Goal: Complete application form

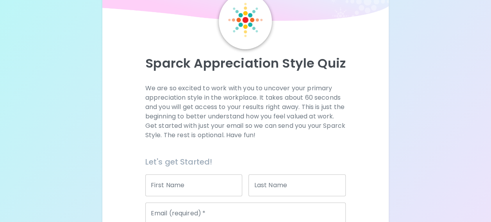
scroll to position [34, 0]
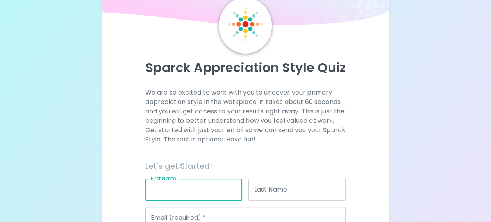
click at [176, 190] on input "First Name" at bounding box center [193, 189] width 97 height 22
type input "Aubane"
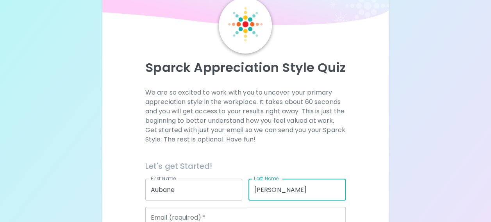
type input "[PERSON_NAME]"
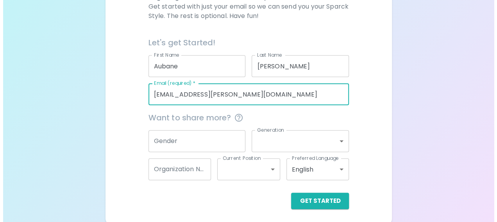
scroll to position [158, 0]
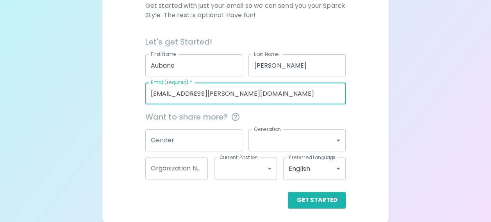
type input "[EMAIL_ADDRESS][PERSON_NAME][DOMAIN_NAME]"
click at [175, 148] on input "Gender" at bounding box center [193, 140] width 97 height 22
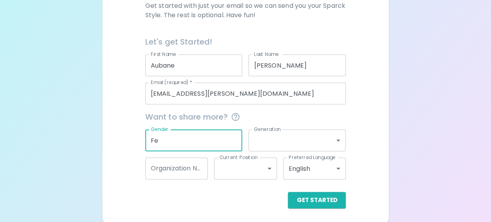
type input "F"
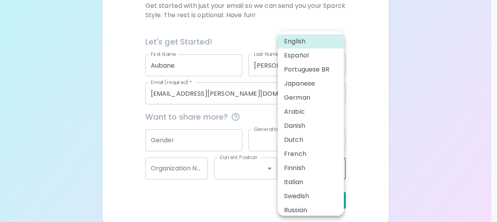
click at [332, 175] on body "Sparck Appreciation Style Quiz We are so excited to work with you to uncover yo…" at bounding box center [248, 33] width 497 height 382
click at [313, 152] on li "French" at bounding box center [311, 154] width 66 height 14
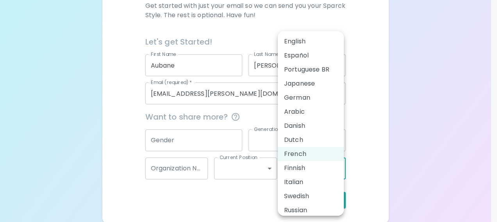
click at [337, 162] on body "Sparck Appreciation Style Quiz We are so excited to work with you to uncover yo…" at bounding box center [248, 33] width 497 height 382
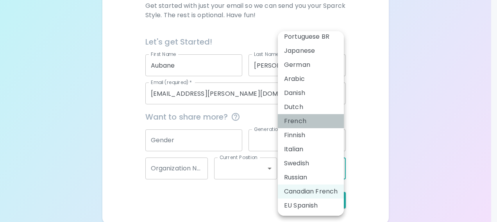
click at [293, 116] on li "French" at bounding box center [311, 121] width 66 height 14
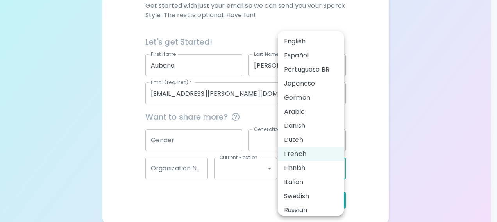
click at [312, 178] on body "Sparck Appreciation Style Quiz We are so excited to work with you to uncover yo…" at bounding box center [248, 33] width 497 height 382
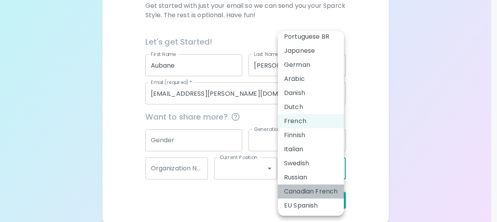
click at [313, 192] on li "Canadian French" at bounding box center [311, 191] width 66 height 14
click at [317, 166] on body "Sparck Appreciation Style Quiz We are so excited to work with you to uncover yo…" at bounding box center [248, 33] width 497 height 382
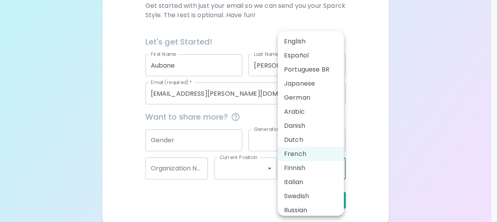
click at [298, 158] on li "French" at bounding box center [311, 154] width 66 height 14
click at [302, 167] on body "Sparck Appreciation Style Quiz We are so excited to work with you to uncover yo…" at bounding box center [248, 33] width 497 height 382
click at [298, 46] on li "English" at bounding box center [311, 41] width 66 height 14
type input "en"
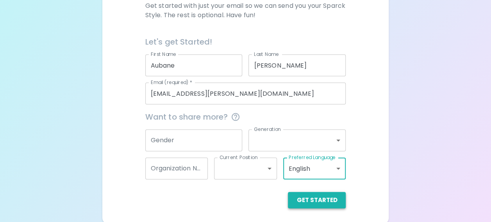
click at [317, 195] on button "Get Started" at bounding box center [317, 200] width 58 height 16
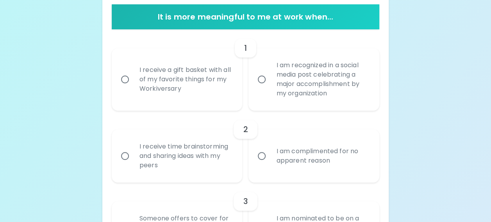
click at [303, 68] on div "I am recognized in a social media post celebrating a major accomplishment by my…" at bounding box center [322, 79] width 105 height 56
click at [270, 71] on input "I am recognized in a social media post celebrating a major accomplishment by my…" at bounding box center [261, 79] width 16 height 16
radio input "true"
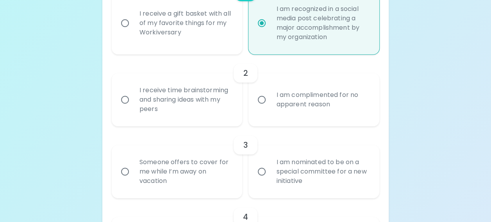
scroll to position [220, 0]
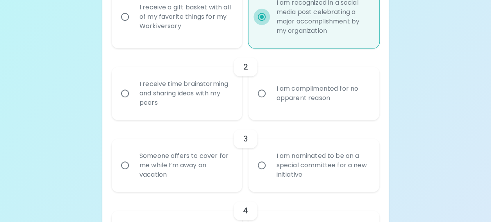
click at [261, 16] on input "I am recognized in a social media post celebrating a major accomplishment by my…" at bounding box center [261, 17] width 16 height 16
click at [286, 148] on div "I am nominated to be on a special committee for a new initiative" at bounding box center [322, 165] width 105 height 47
click at [270, 157] on input "I am nominated to be on a special committee for a new initiative" at bounding box center [261, 165] width 16 height 16
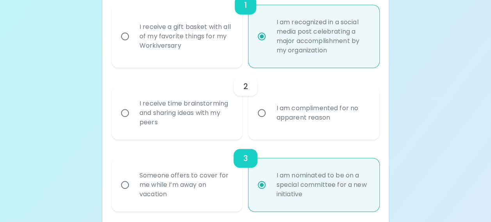
scroll to position [204, 0]
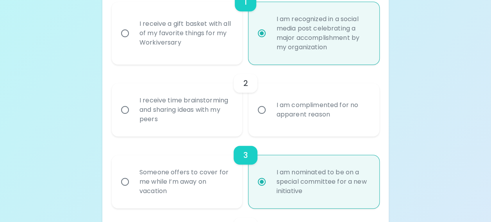
radio input "true"
click at [160, 114] on div "I receive time brainstorming and sharing ideas with my peers" at bounding box center [185, 109] width 105 height 47
click at [133, 114] on input "I receive time brainstorming and sharing ideas with my peers" at bounding box center [125, 110] width 16 height 16
radio input "false"
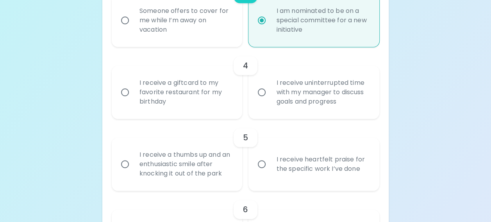
scroll to position [362, 0]
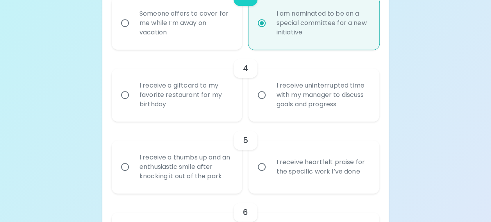
radio input "true"
click at [284, 102] on div "I receive uninterrupted time with my manager to discuss goals and progress" at bounding box center [322, 94] width 105 height 47
click at [270, 102] on input "I receive uninterrupted time with my manager to discuss goals and progress" at bounding box center [261, 95] width 16 height 16
radio input "false"
radio input "true"
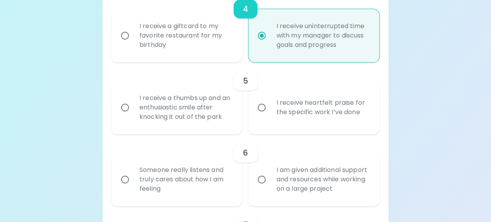
scroll to position [425, 0]
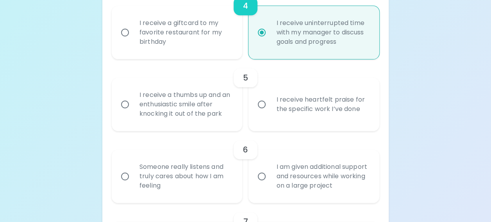
radio input "true"
click at [321, 105] on div "I receive heartfelt praise for the specific work I’ve done" at bounding box center [322, 104] width 105 height 37
click at [270, 105] on input "I receive heartfelt praise for the specific work I’ve done" at bounding box center [261, 104] width 16 height 16
radio input "false"
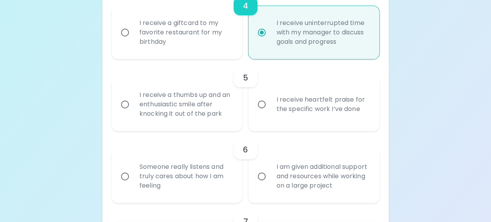
radio input "false"
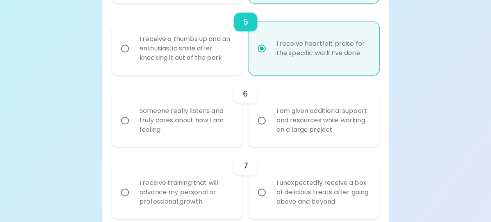
scroll to position [487, 0]
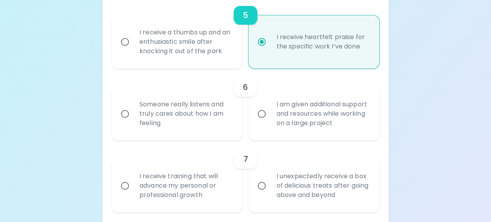
radio input "true"
click at [186, 117] on div "Someone really listens and truly cares about how I am feeling" at bounding box center [185, 113] width 105 height 47
click at [133, 117] on input "Someone really listens and truly cares about how I am feeling" at bounding box center [125, 113] width 16 height 16
radio input "false"
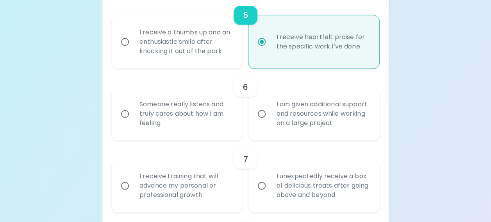
radio input "false"
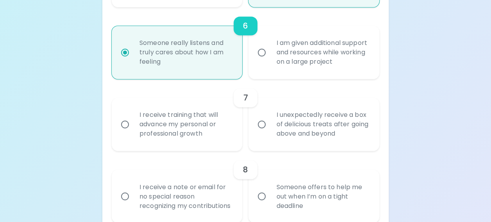
scroll to position [550, 0]
radio input "true"
click at [209, 136] on div "I receive training that will advance my personal or professional growth" at bounding box center [185, 123] width 105 height 47
click at [133, 131] on input "I receive training that will advance my personal or professional growth" at bounding box center [125, 123] width 16 height 16
radio input "false"
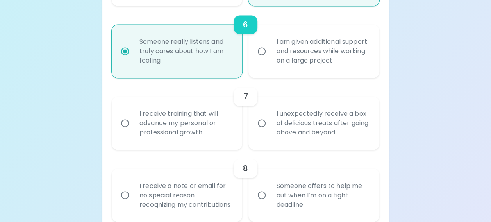
radio input "false"
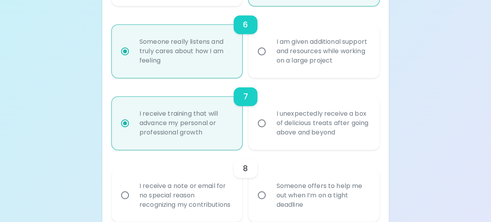
scroll to position [612, 0]
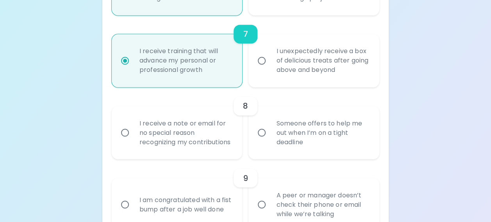
radio input "true"
click at [209, 136] on div "I receive a note or email for no special reason recognizing my contributions" at bounding box center [185, 132] width 105 height 47
click at [133, 136] on input "I receive a note or email for no special reason recognizing my contributions" at bounding box center [125, 132] width 16 height 16
radio input "false"
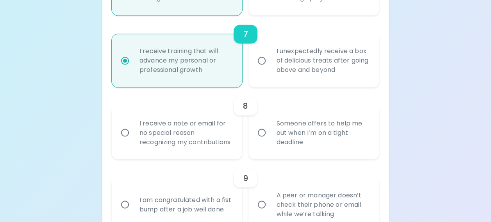
radio input "false"
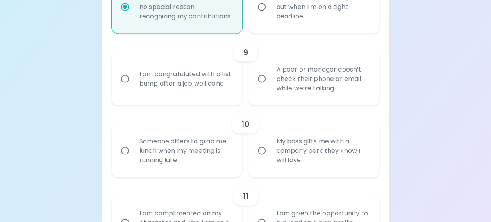
scroll to position [738, 0]
radio input "true"
click at [316, 98] on div "A peer or manager doesn’t check their phone or email while we’re talking" at bounding box center [322, 78] width 105 height 47
click at [270, 87] on input "A peer or manager doesn’t check their phone or email while we’re talking" at bounding box center [261, 78] width 16 height 16
radio input "false"
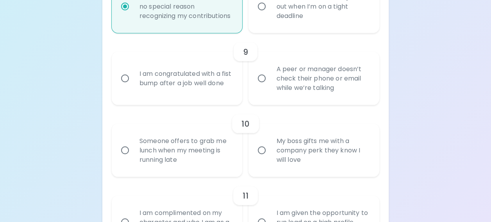
radio input "false"
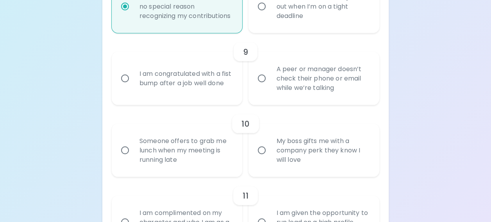
radio input "false"
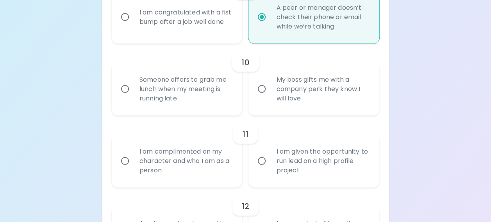
scroll to position [801, 0]
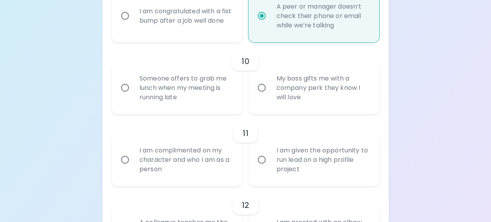
radio input "true"
click at [316, 98] on div "My boss gifts me with a company perk they know I will love" at bounding box center [322, 87] width 105 height 47
click at [270, 96] on input "My boss gifts me with a company perk they know I will love" at bounding box center [261, 88] width 16 height 16
radio input "false"
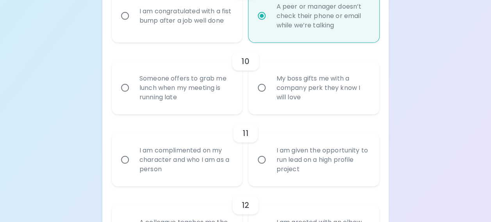
radio input "false"
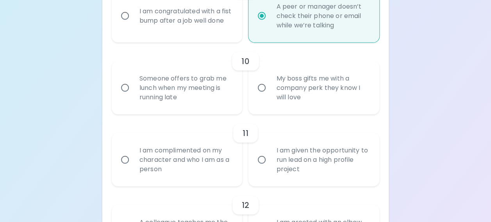
radio input "false"
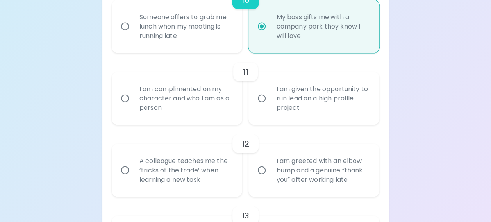
scroll to position [863, 0]
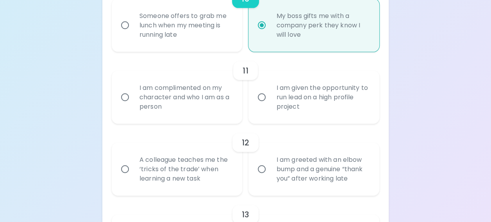
radio input "true"
click at [316, 98] on div "I am given the opportunity to run lead on a high profile project" at bounding box center [322, 97] width 105 height 47
click at [270, 98] on input "I am given the opportunity to run lead on a high profile project" at bounding box center [261, 97] width 16 height 16
radio input "false"
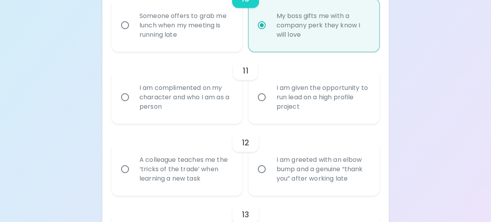
radio input "false"
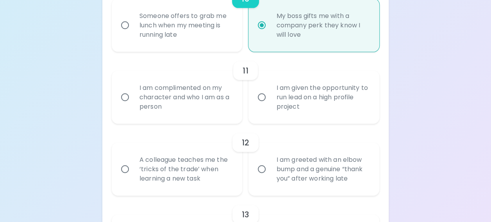
radio input "false"
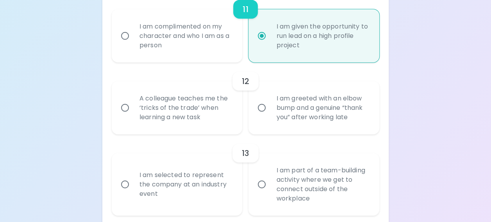
scroll to position [926, 0]
radio input "true"
click at [172, 126] on div "A colleague teaches me the ‘tricks of the trade’ when learning a new task" at bounding box center [185, 106] width 105 height 47
click at [133, 115] on input "A colleague teaches me the ‘tricks of the trade’ when learning a new task" at bounding box center [125, 106] width 16 height 16
radio input "false"
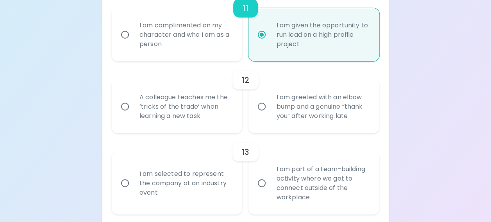
radio input "false"
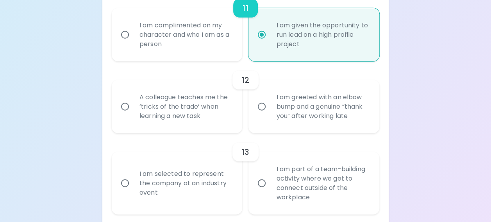
radio input "false"
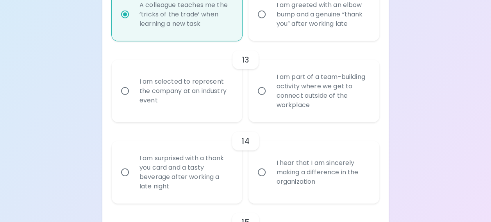
scroll to position [1022, 0]
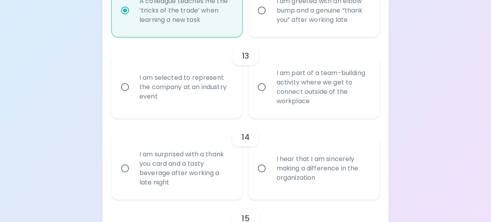
radio input "true"
click at [287, 103] on div "I am part of a team-building activity where we get to connect outside of the wo…" at bounding box center [322, 87] width 105 height 56
click at [270, 95] on input "I am part of a team-building activity where we get to connect outside of the wo…" at bounding box center [261, 87] width 16 height 16
radio input "false"
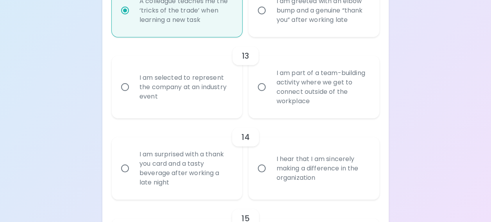
radio input "false"
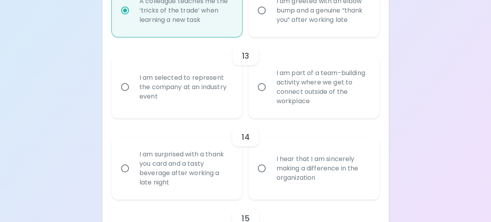
radio input "false"
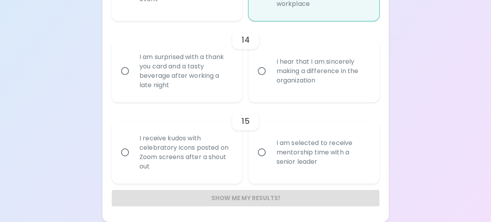
scroll to position [1128, 0]
radio input "true"
click at [301, 76] on div "I hear that I am sincerely making a difference in the organization" at bounding box center [322, 71] width 105 height 47
click at [270, 76] on input "I hear that I am sincerely making a difference in the organization" at bounding box center [261, 71] width 16 height 16
radio input "false"
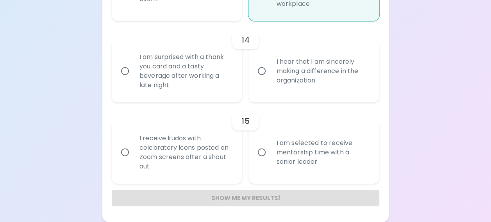
radio input "false"
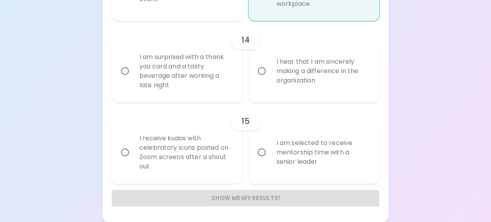
radio input "false"
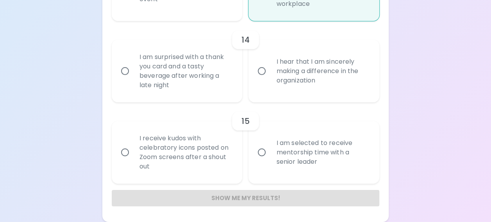
radio input "false"
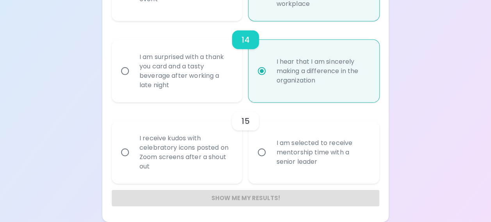
radio input "true"
click at [303, 158] on div "I am selected to receive mentorship time with a senior leader" at bounding box center [322, 152] width 105 height 47
click at [270, 158] on input "I am selected to receive mentorship time with a senior leader" at bounding box center [261, 152] width 16 height 16
radio input "false"
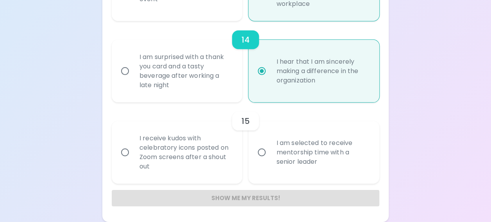
radio input "false"
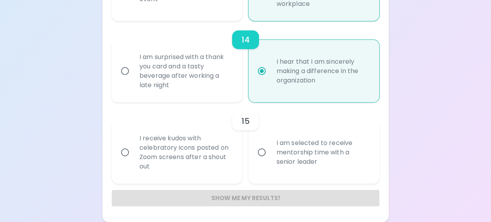
radio input "false"
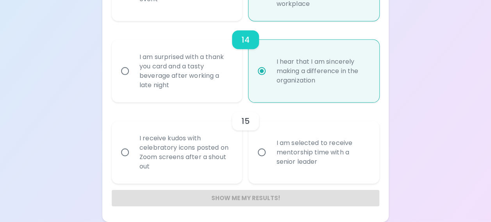
radio input "false"
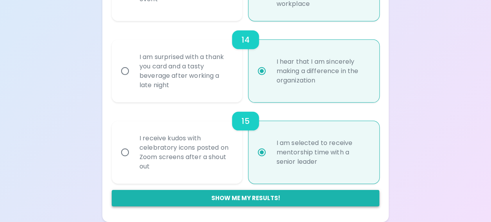
radio input "true"
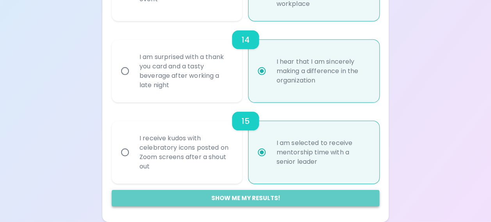
click at [241, 200] on button "Show me my results!" at bounding box center [246, 198] width 268 height 16
radio input "false"
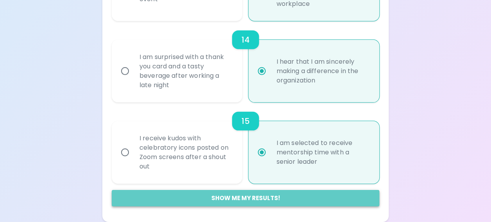
radio input "false"
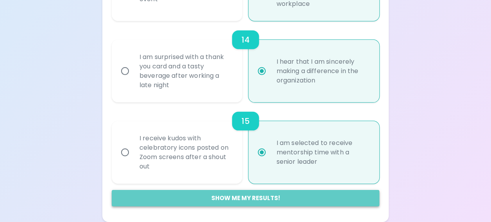
radio input "false"
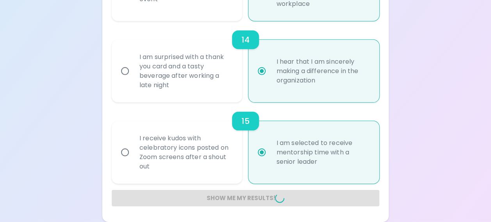
radio input "false"
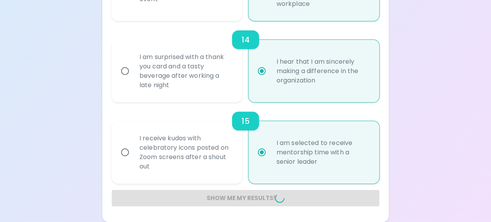
radio input "false"
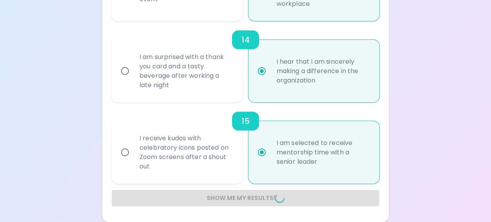
radio input "false"
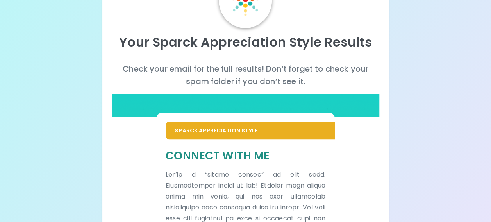
scroll to position [0, 0]
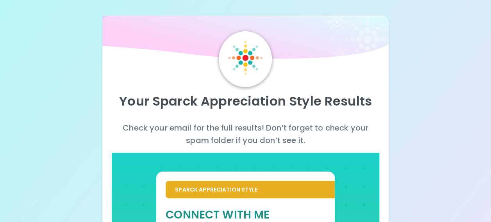
click at [251, 62] on img at bounding box center [245, 58] width 34 height 34
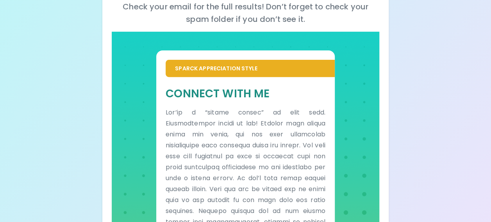
scroll to position [121, 0]
